Goal: Task Accomplishment & Management: Manage account settings

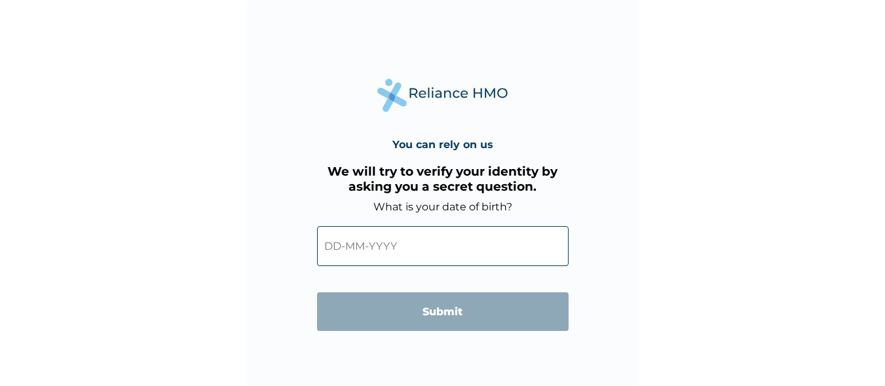
click at [358, 257] on input "text" at bounding box center [442, 246] width 251 height 40
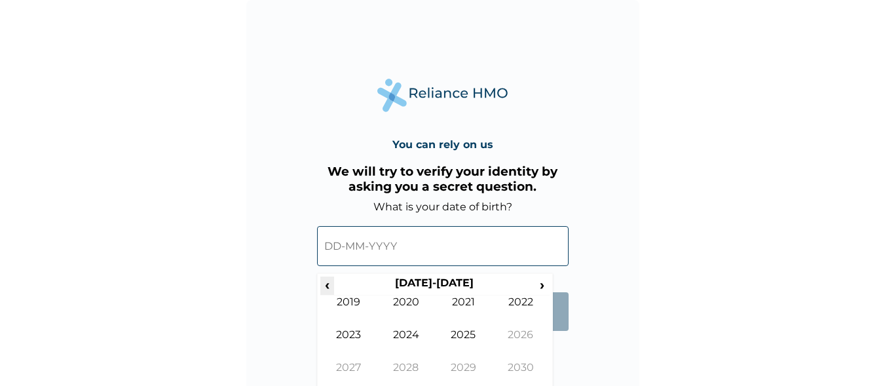
click at [327, 280] on span "‹" at bounding box center [327, 284] width 14 height 16
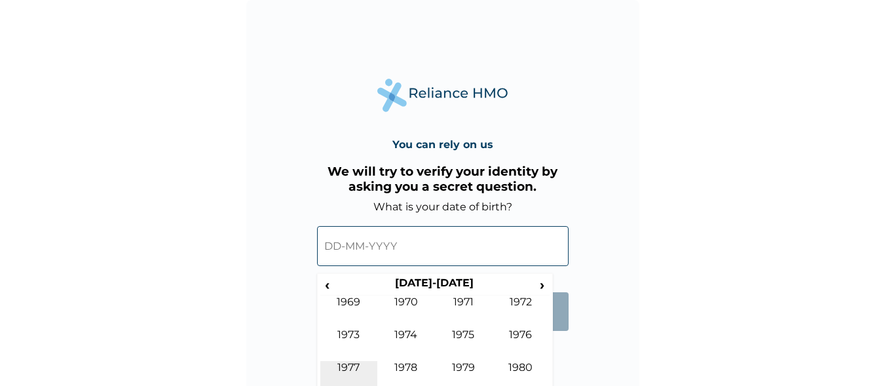
click at [354, 375] on td "1977" at bounding box center [349, 377] width 58 height 33
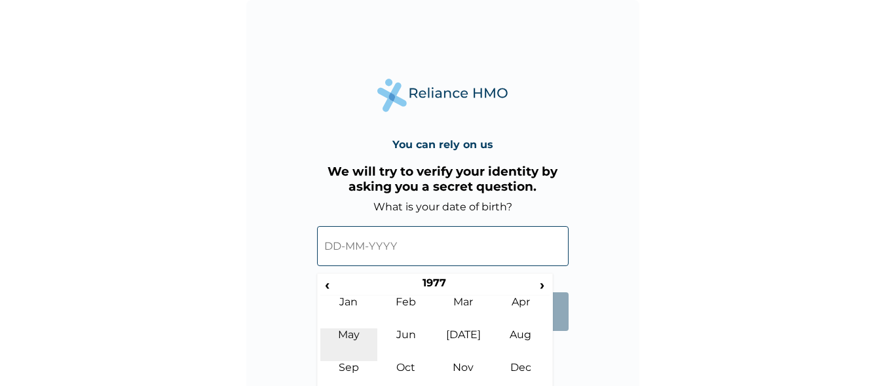
click at [354, 338] on td "May" at bounding box center [349, 344] width 58 height 33
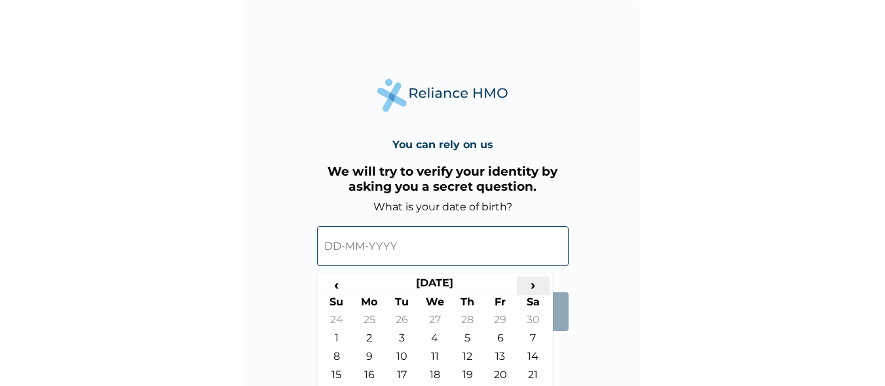
click at [535, 288] on span "›" at bounding box center [533, 284] width 33 height 16
click at [393, 318] on td "31" at bounding box center [402, 322] width 33 height 18
type input "31-05-1977"
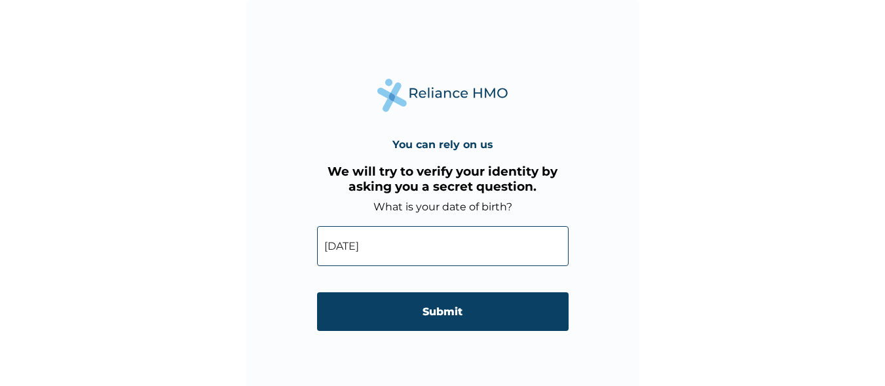
click at [393, 318] on input "Submit" at bounding box center [442, 311] width 251 height 39
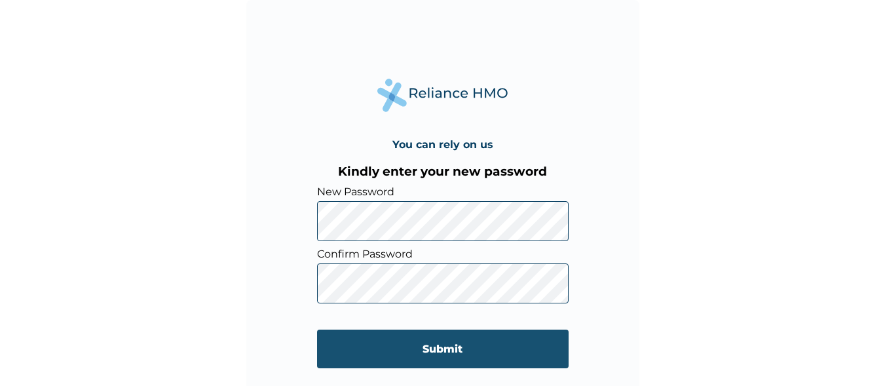
click at [422, 351] on input "Submit" at bounding box center [442, 348] width 251 height 39
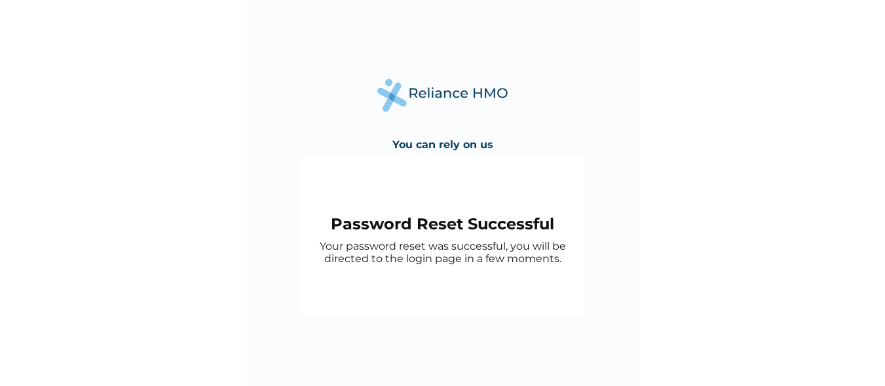
scroll to position [7, 0]
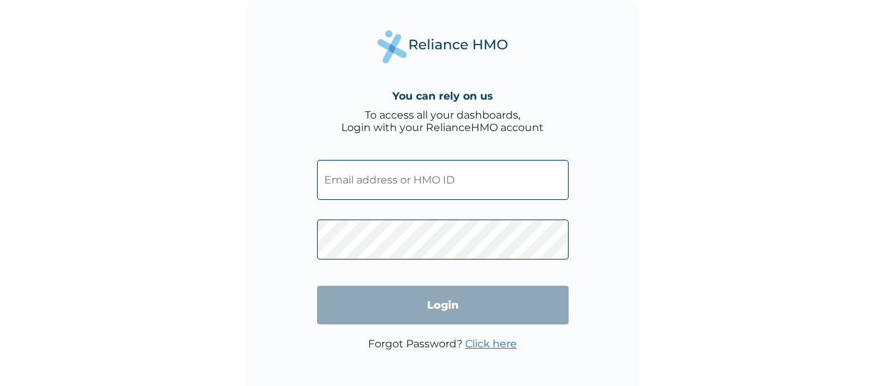
click at [475, 180] on input "text" at bounding box center [442, 180] width 251 height 40
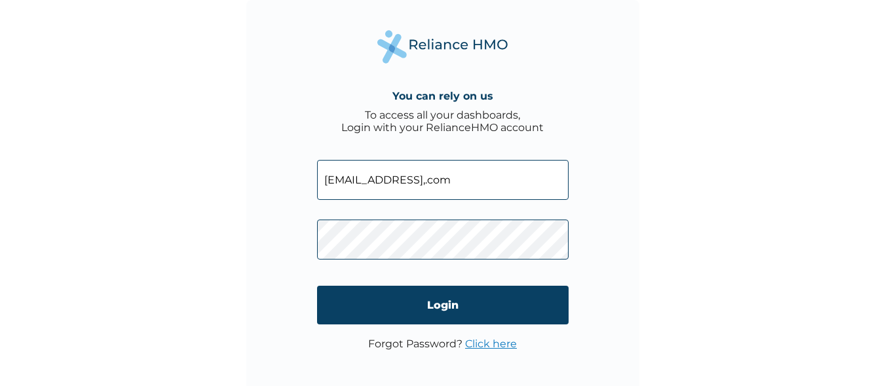
click at [449, 183] on input "samesther2012@yahoo,.com" at bounding box center [442, 180] width 251 height 40
type input "samesther2012@yahoo.com"
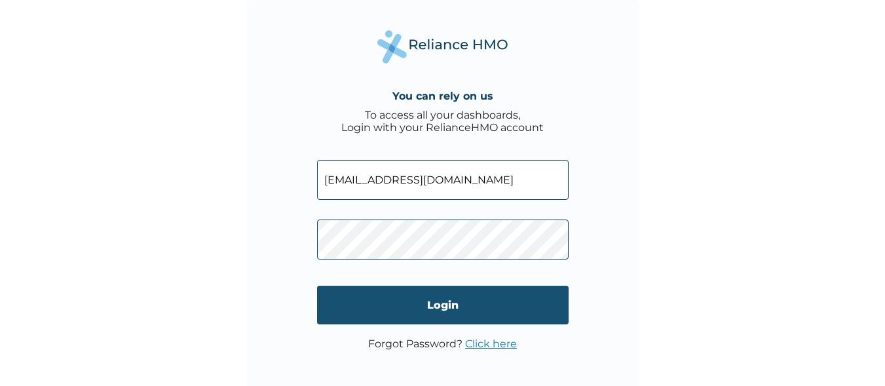
click at [434, 307] on input "Login" at bounding box center [442, 305] width 251 height 39
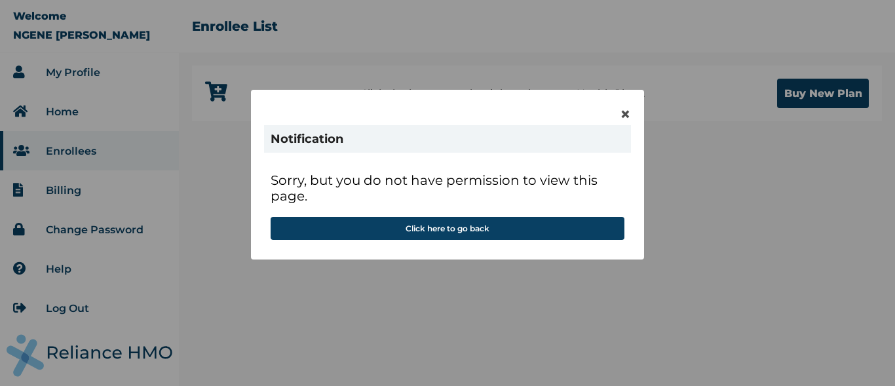
click at [232, 240] on div "× Notification Sorry, but you do not have permission to view this page. Click h…" at bounding box center [447, 193] width 895 height 386
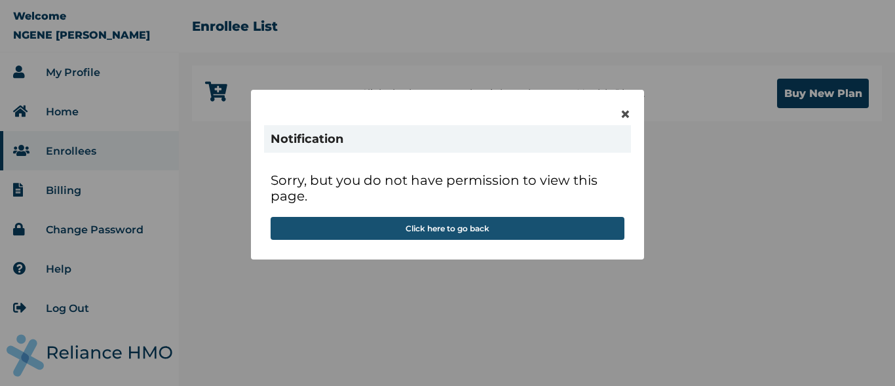
click at [422, 230] on button "Click here to go back" at bounding box center [447, 228] width 354 height 23
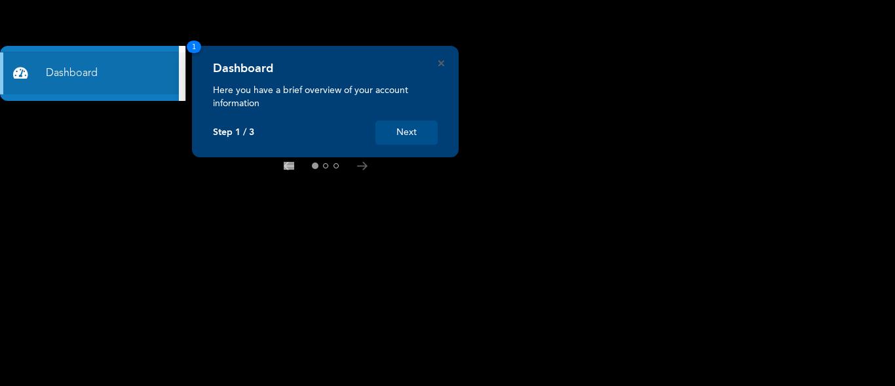
click at [405, 130] on button "Next" at bounding box center [406, 133] width 62 height 24
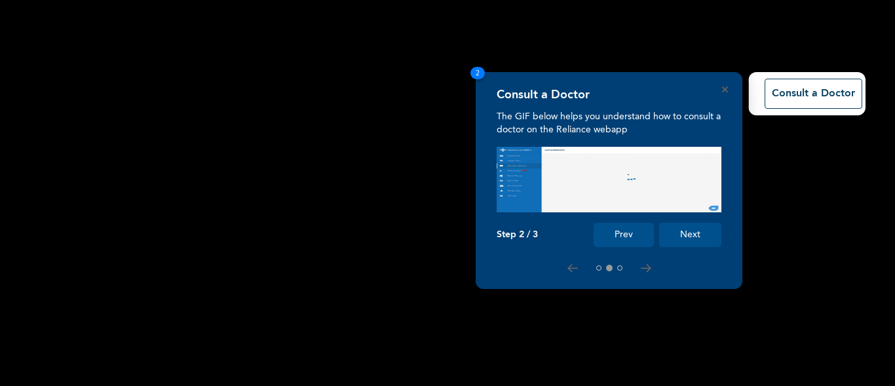
click at [680, 238] on button "Next" at bounding box center [690, 235] width 62 height 24
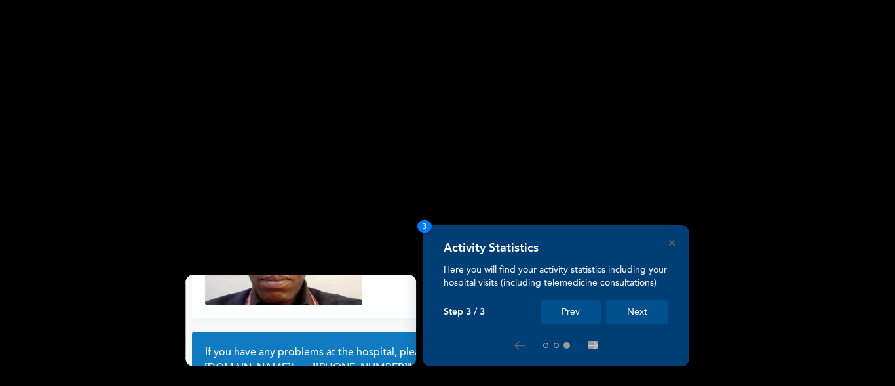
scroll to position [121, 0]
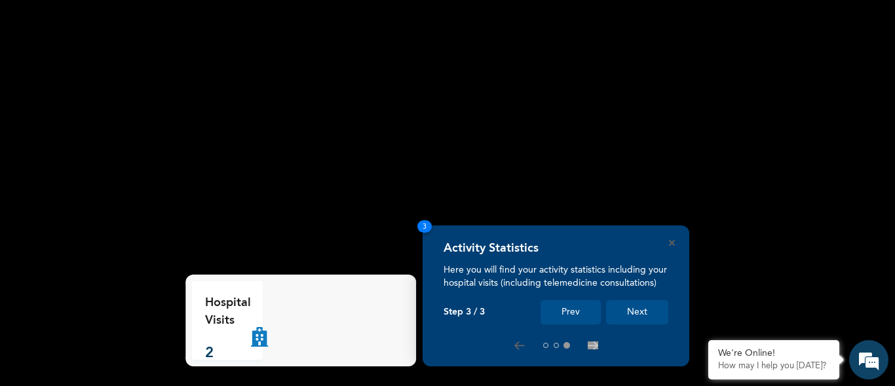
click at [631, 309] on button "Next" at bounding box center [637, 312] width 62 height 24
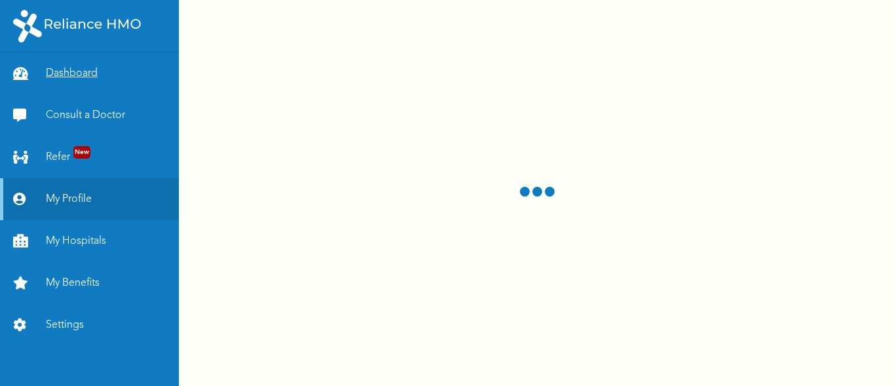
click at [89, 73] on link "Dashboard" at bounding box center [89, 73] width 179 height 42
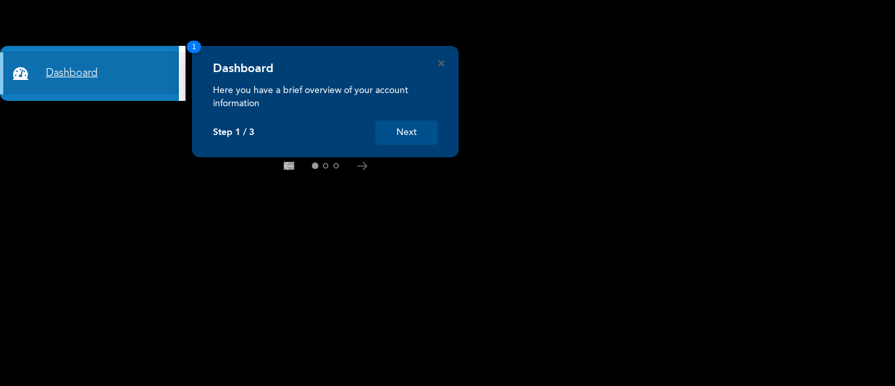
click at [89, 73] on link "Dashboard" at bounding box center [89, 73] width 179 height 42
click at [89, 74] on link "Dashboard" at bounding box center [89, 73] width 179 height 42
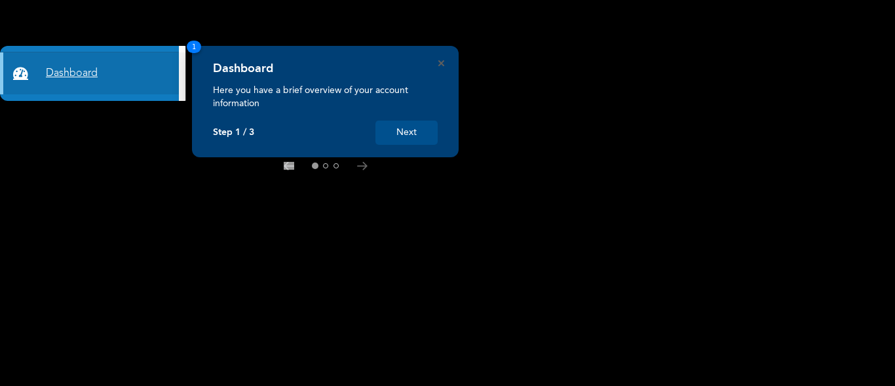
click at [89, 74] on link "Dashboard" at bounding box center [89, 73] width 179 height 42
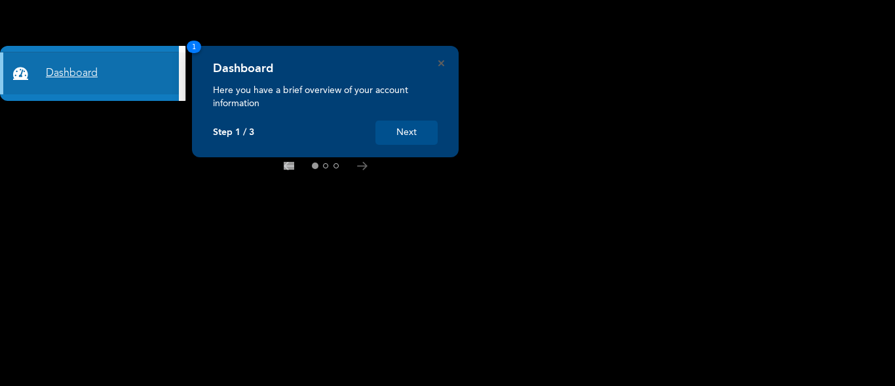
drag, startPoint x: 89, startPoint y: 73, endPoint x: 75, endPoint y: 71, distance: 14.0
click at [75, 71] on link "Dashboard" at bounding box center [89, 73] width 179 height 42
click at [71, 69] on link "Dashboard" at bounding box center [89, 73] width 179 height 42
click at [413, 126] on button "Next" at bounding box center [406, 133] width 62 height 24
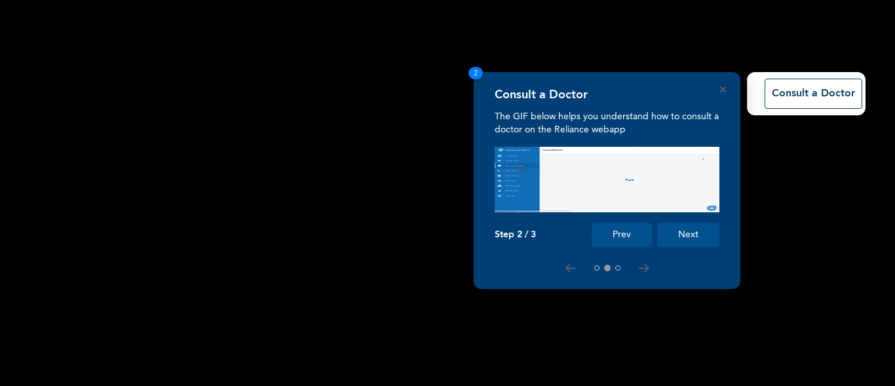
click at [413, 126] on rect at bounding box center [447, 193] width 895 height 386
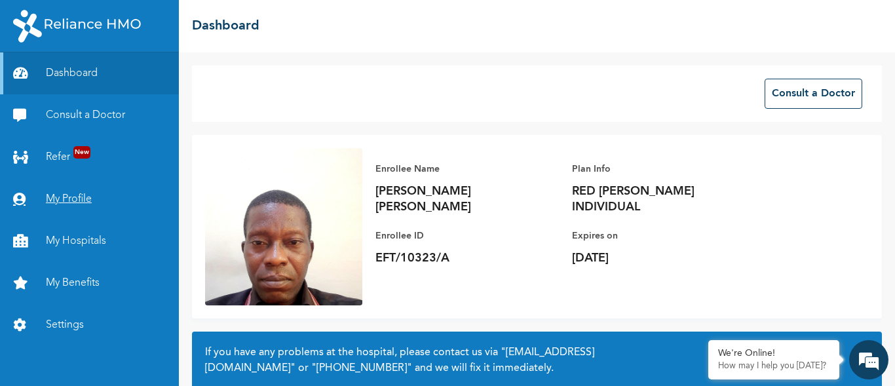
click at [55, 204] on link "My Profile" at bounding box center [89, 199] width 179 height 42
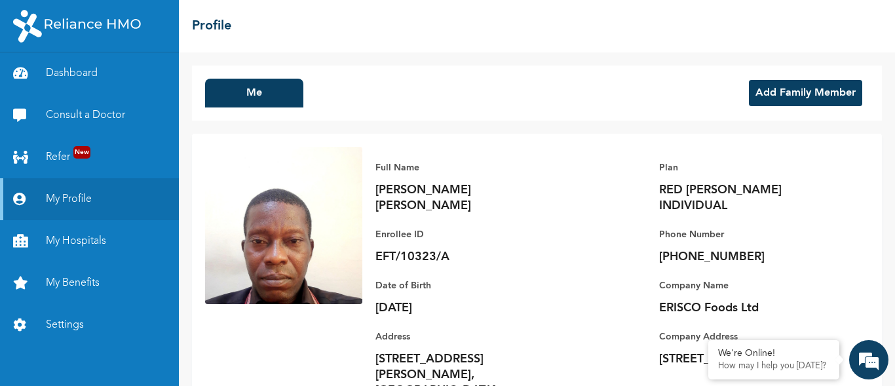
click at [784, 100] on button "Add Family Member" at bounding box center [805, 93] width 113 height 26
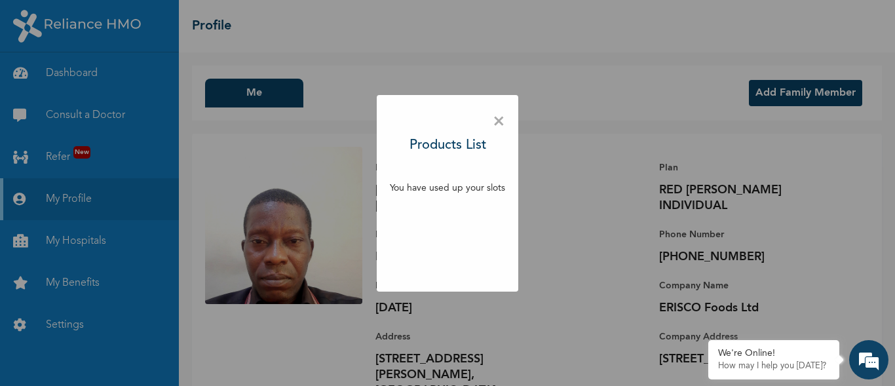
click at [795, 94] on div "× Products List You have used up your slots" at bounding box center [447, 193] width 895 height 386
click at [795, 93] on div "× Products List You have used up your slots" at bounding box center [447, 193] width 895 height 386
click at [501, 117] on span "×" at bounding box center [498, 122] width 12 height 28
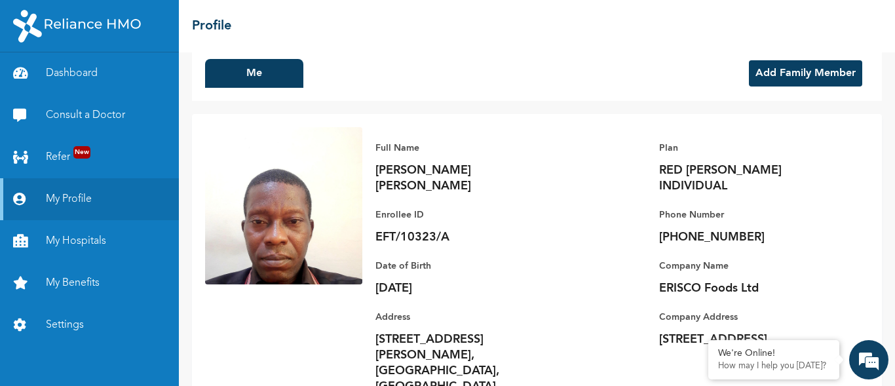
scroll to position [33, 0]
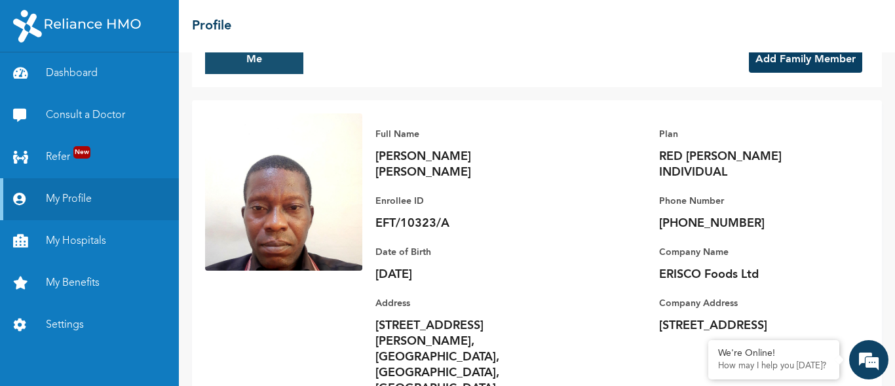
click at [240, 64] on button "Me" at bounding box center [254, 59] width 98 height 29
click at [258, 168] on img at bounding box center [283, 191] width 157 height 157
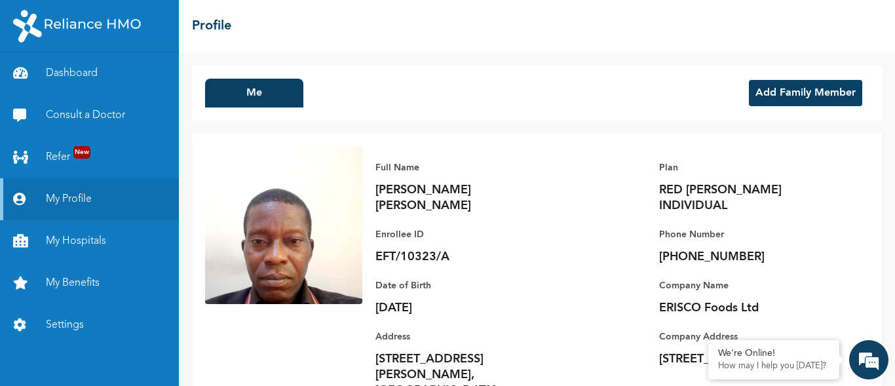
click at [778, 94] on button "Add Family Member" at bounding box center [805, 93] width 113 height 26
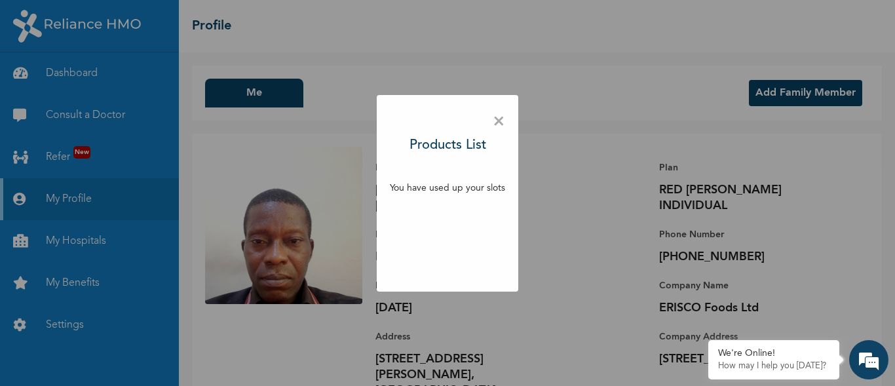
click at [499, 122] on span "×" at bounding box center [498, 122] width 12 height 28
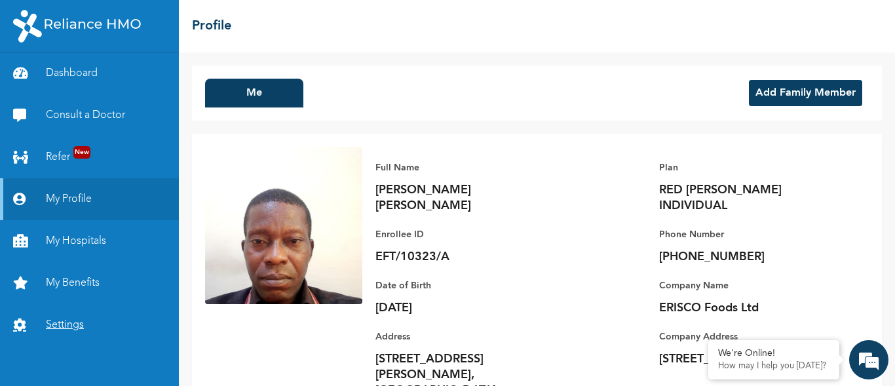
click at [63, 332] on link "Settings" at bounding box center [89, 325] width 179 height 42
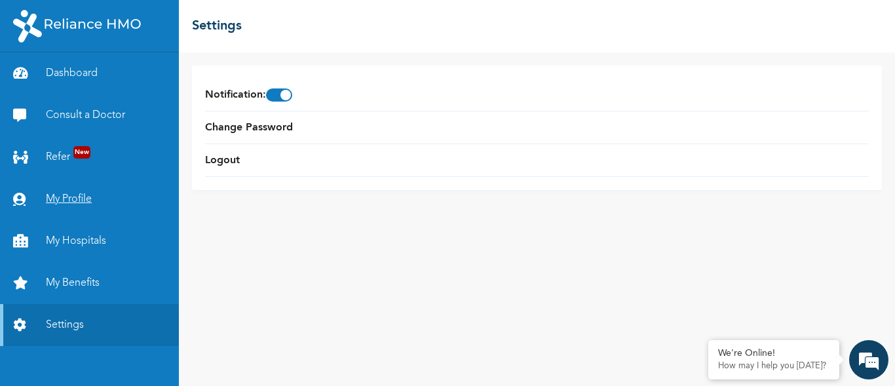
click at [60, 202] on link "My Profile" at bounding box center [89, 199] width 179 height 42
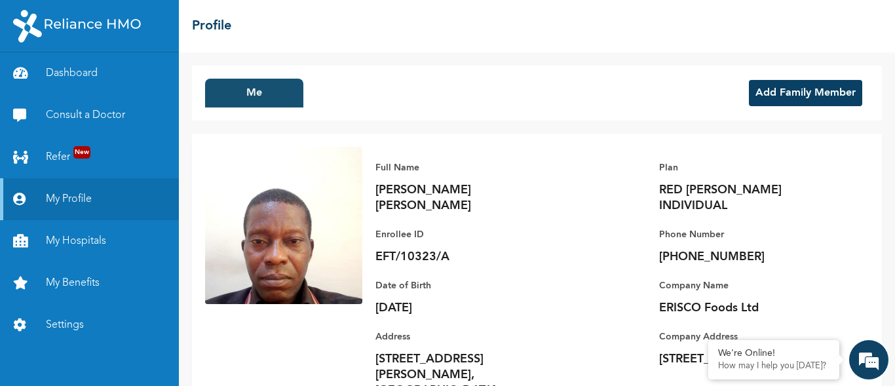
click at [260, 102] on button "Me" at bounding box center [254, 93] width 98 height 29
click at [398, 184] on p "Ngene Emmanuel Chibueze" at bounding box center [466, 197] width 183 height 31
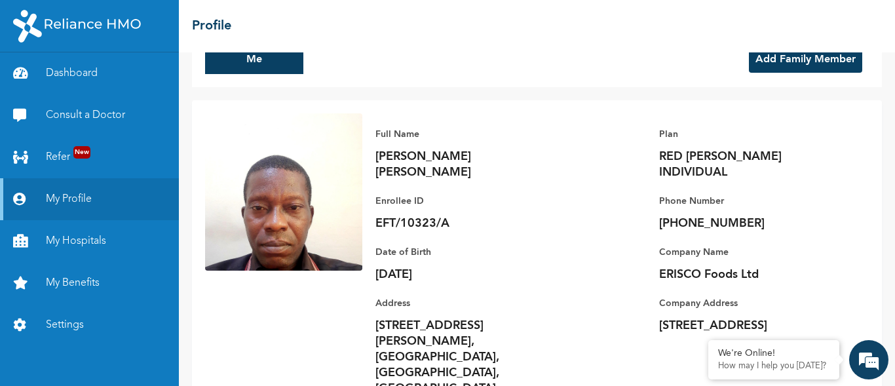
click at [675, 149] on p "RED BERYL INDIVIDUAL" at bounding box center [750, 164] width 183 height 31
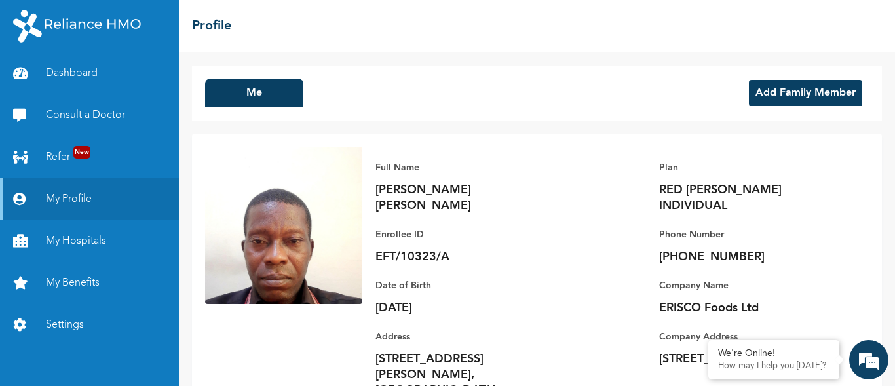
click at [676, 124] on div "Me Add Family Member Full Name Ngene Emmanuel Chibueze Enrollee ID EFT/10323/A …" at bounding box center [537, 218] width 716 height 333
click at [386, 62] on div "Me Add Family Member Full Name Ngene Emmanuel Chibueze Enrollee ID EFT/10323/A …" at bounding box center [537, 218] width 716 height 333
click at [60, 71] on link "Dashboard" at bounding box center [89, 73] width 179 height 42
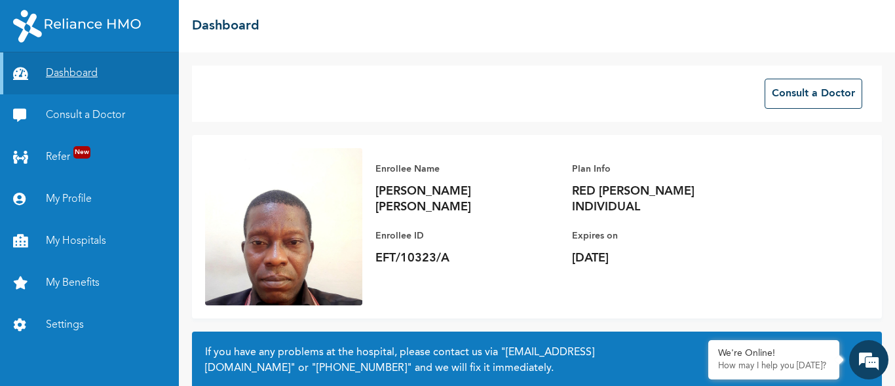
click at [60, 71] on link "Dashboard" at bounding box center [89, 73] width 179 height 42
click at [227, 92] on div "Consult a Doctor" at bounding box center [537, 93] width 690 height 56
click at [90, 76] on link "Dashboard" at bounding box center [89, 73] width 179 height 42
